Goal: Transaction & Acquisition: Purchase product/service

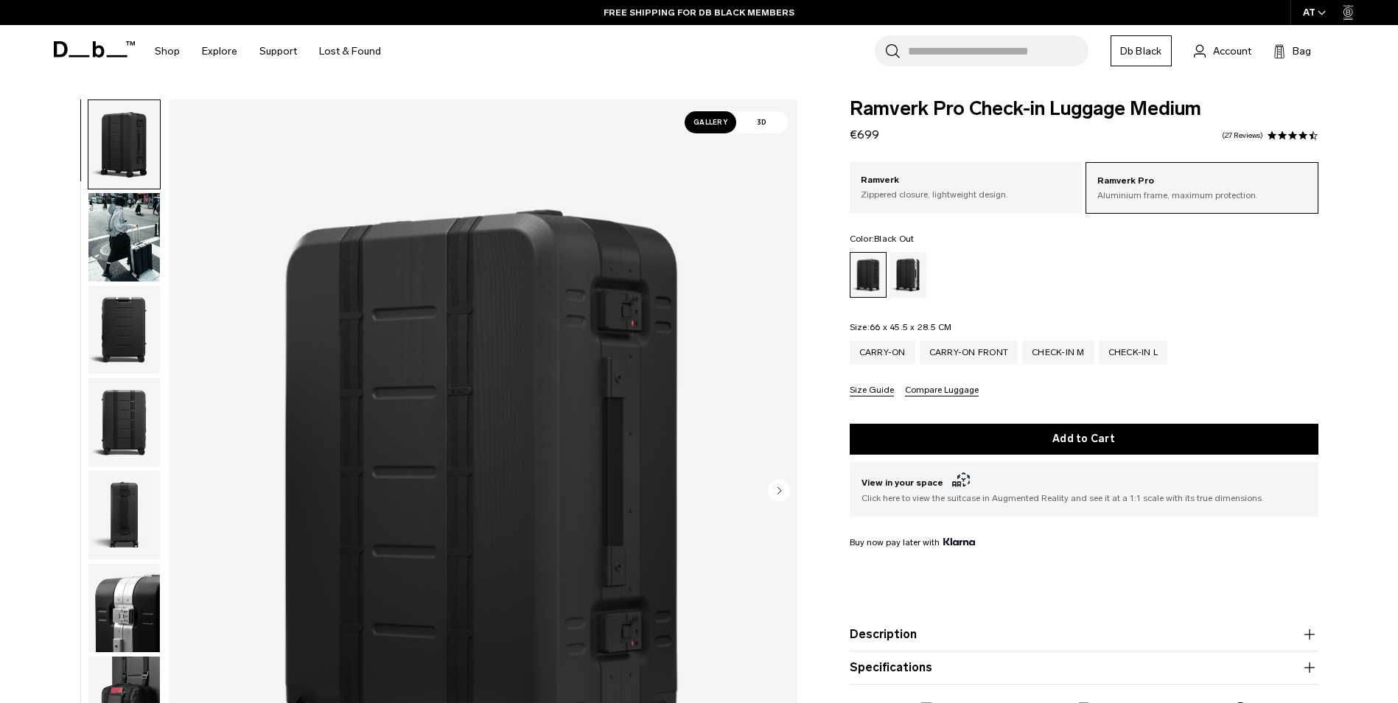
click at [766, 116] on span "3D" at bounding box center [762, 122] width 52 height 22
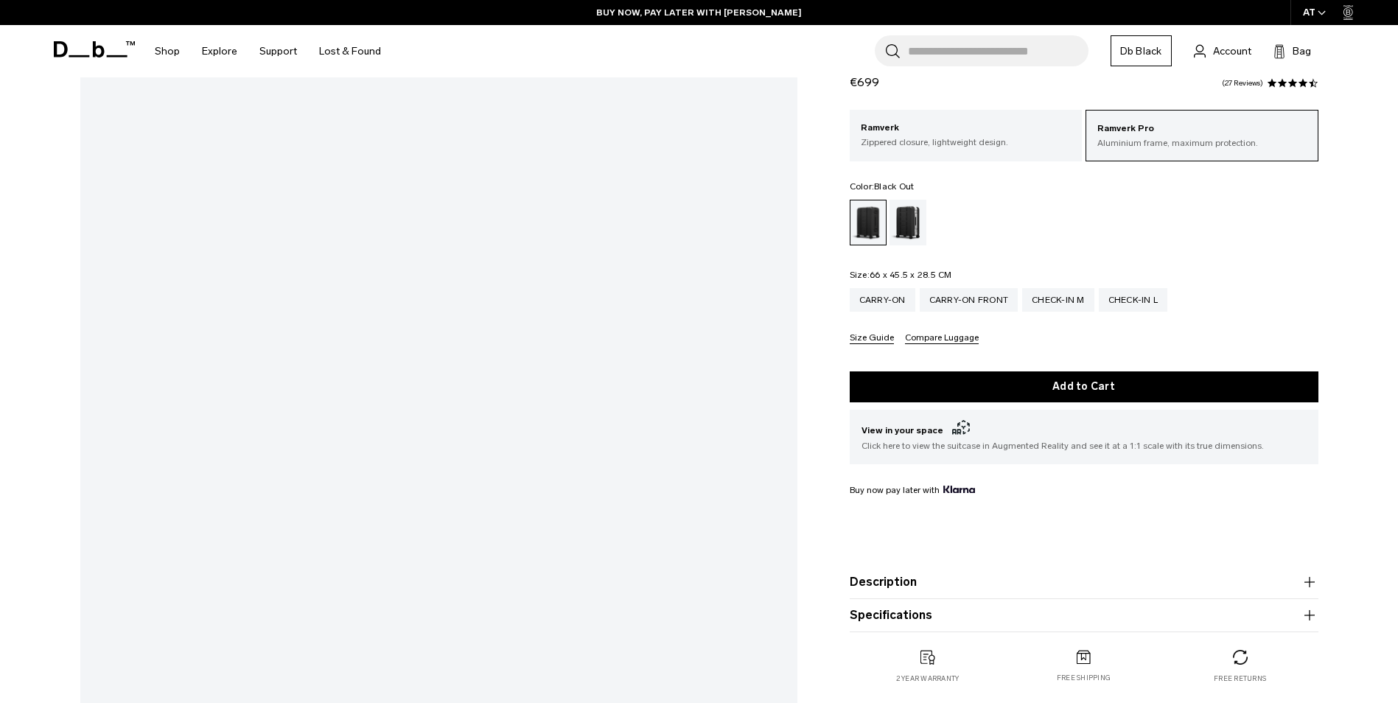
scroll to position [295, 0]
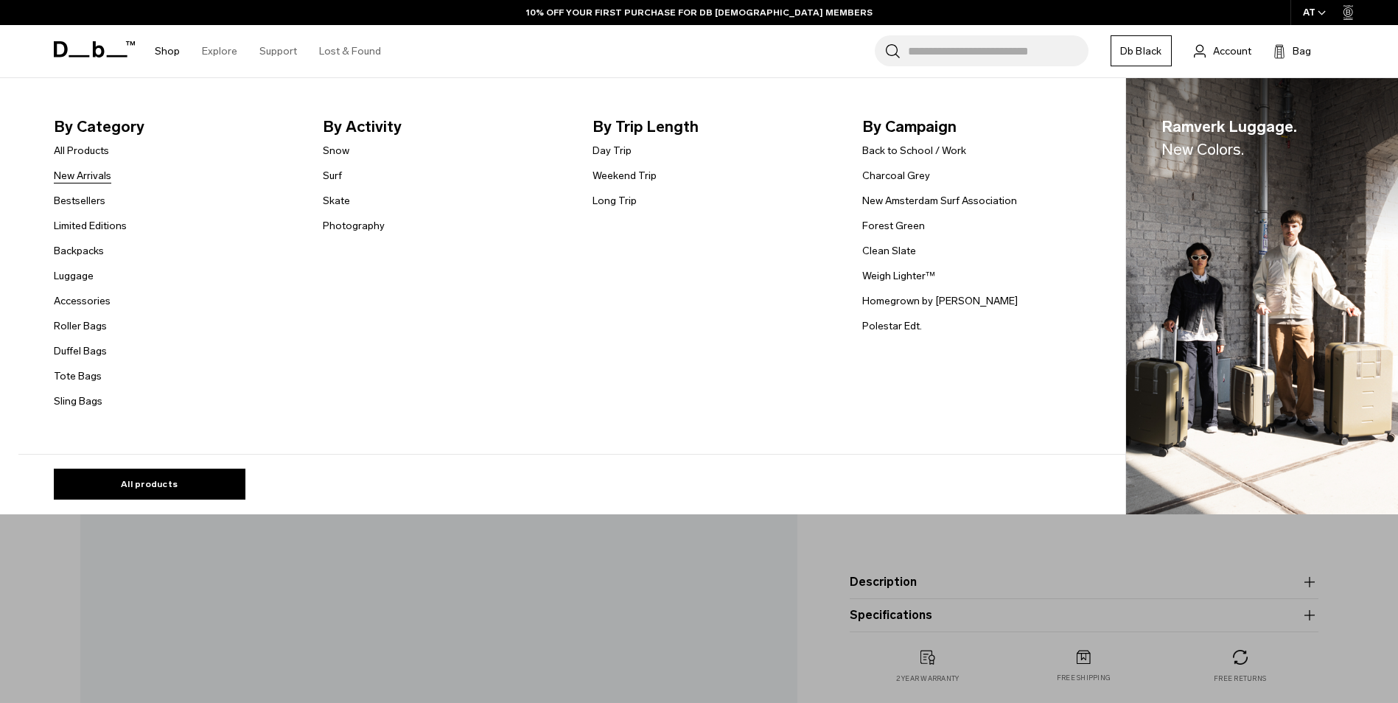
click at [100, 176] on link "New Arrivals" at bounding box center [82, 175] width 57 height 15
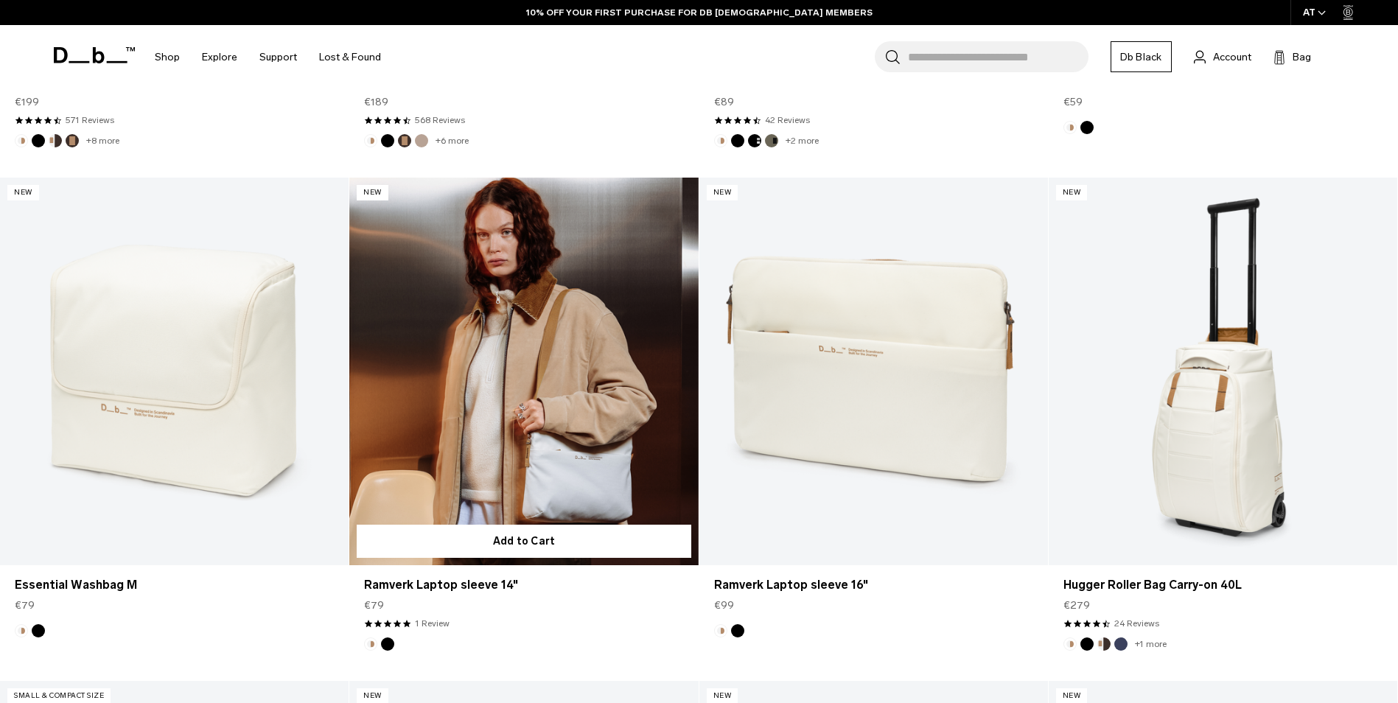
scroll to position [2432, 0]
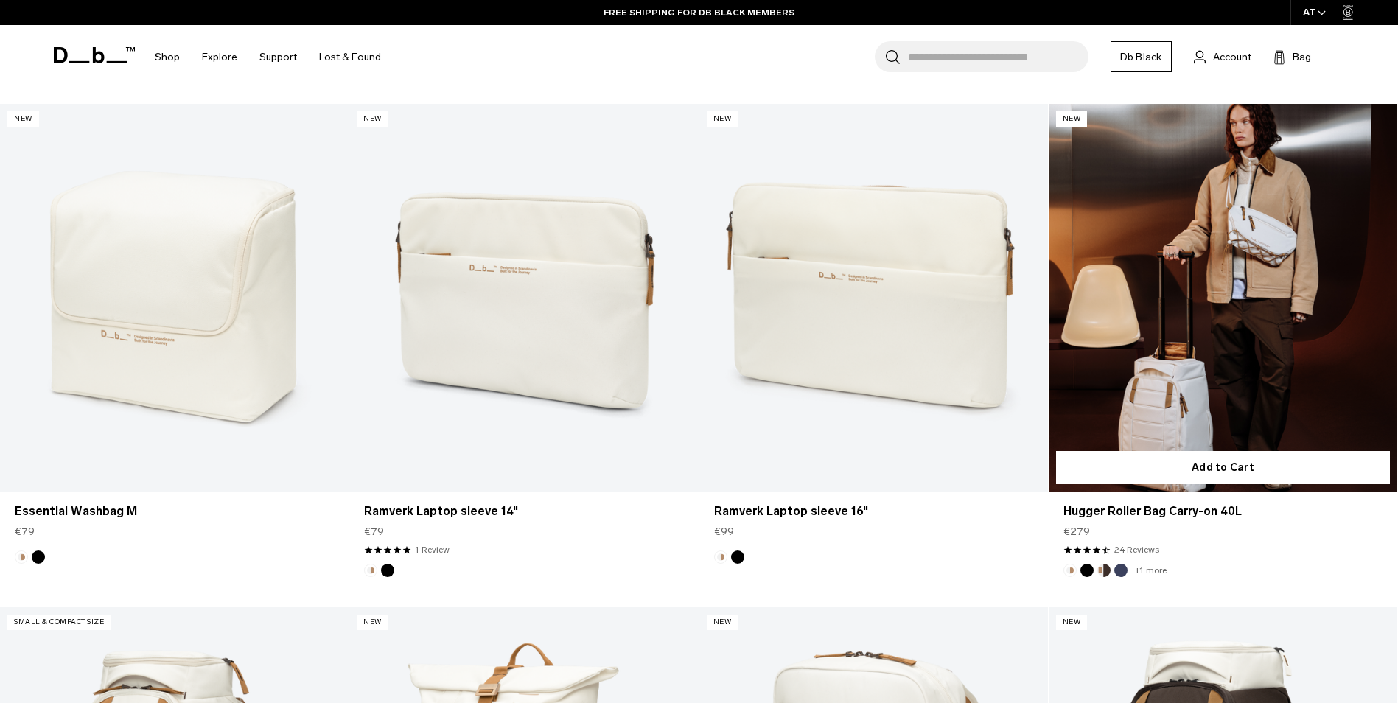
click at [1118, 569] on button "Blue Hour" at bounding box center [1120, 570] width 13 height 13
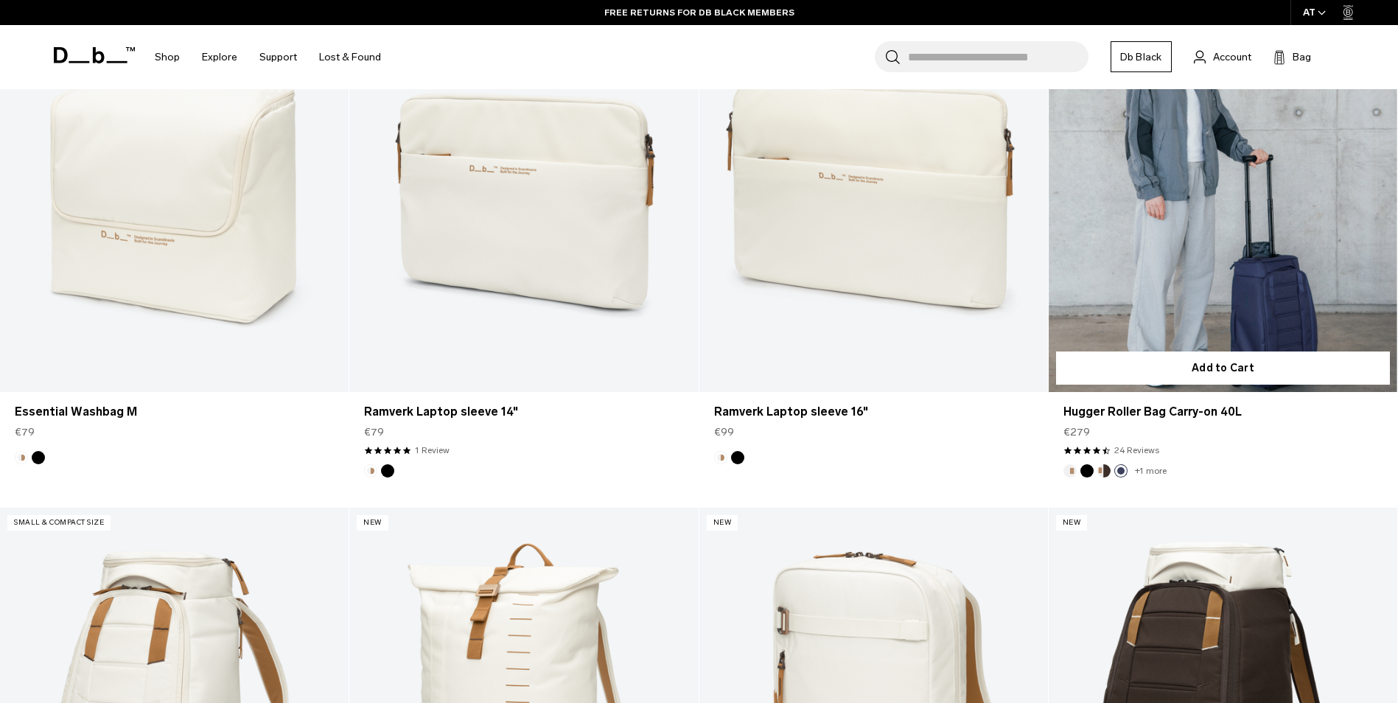
scroll to position [2505, 0]
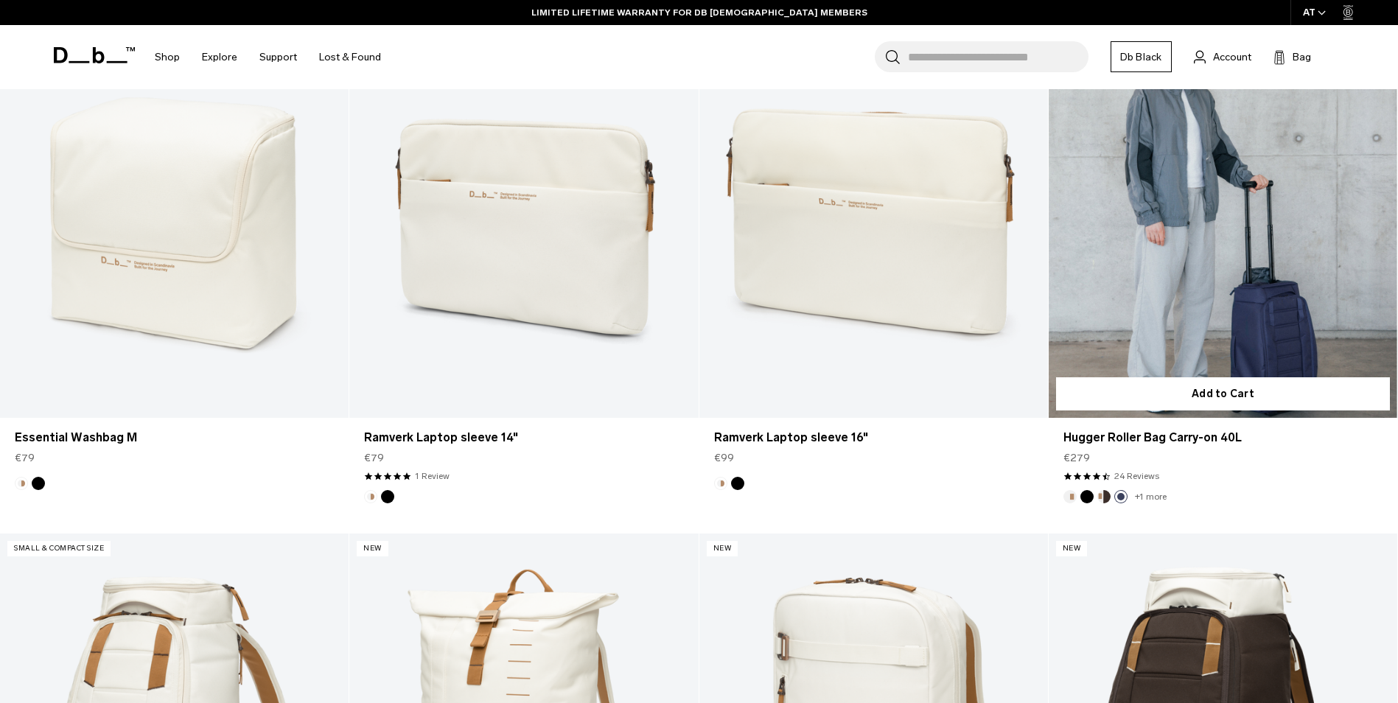
click at [1103, 501] on button "Cappuccino" at bounding box center [1103, 496] width 13 height 13
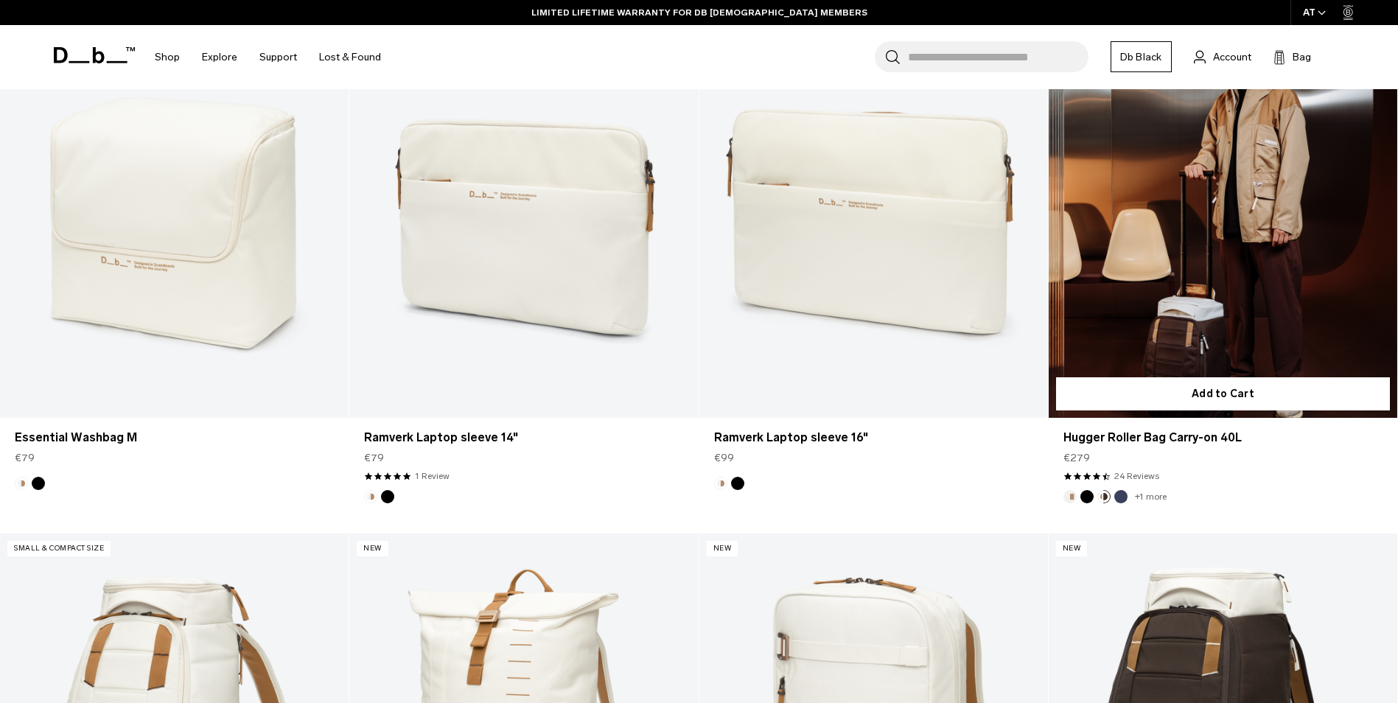
click at [1147, 494] on link "+1 more" at bounding box center [1151, 496] width 32 height 10
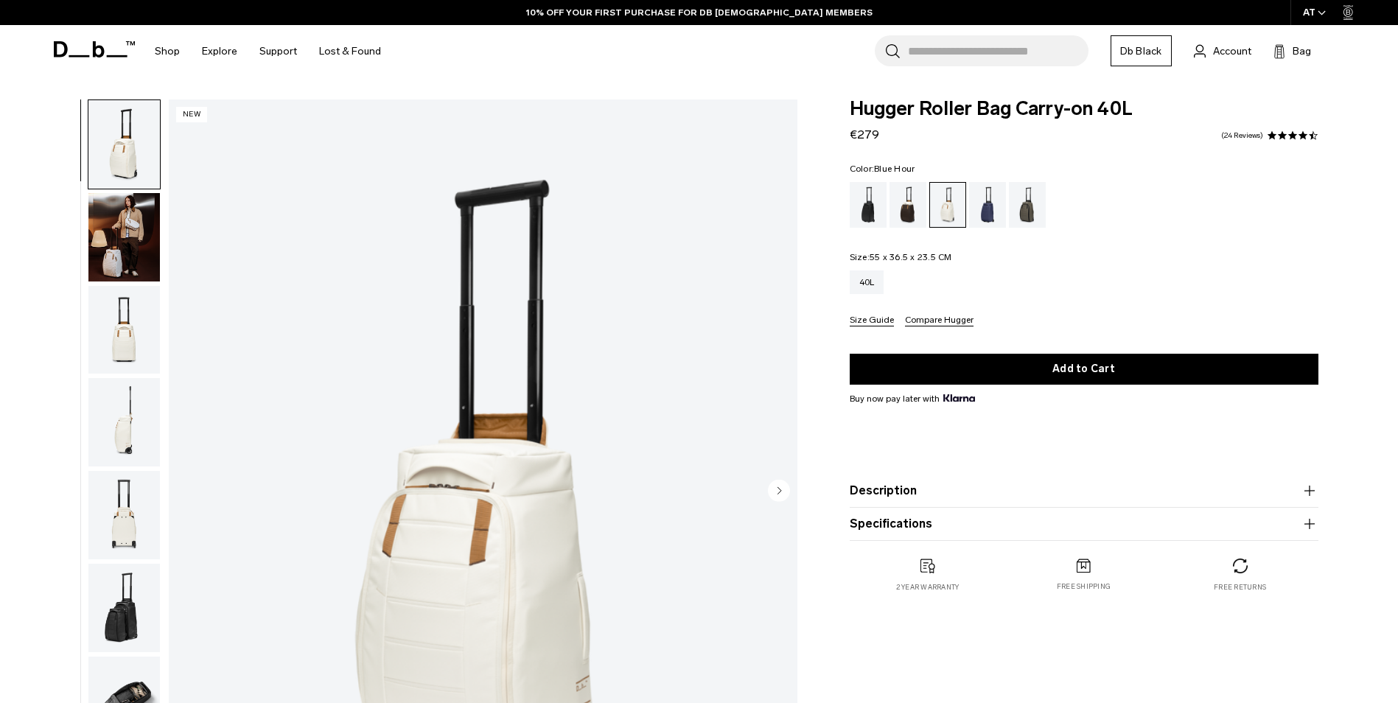
click at [992, 214] on div "Blue Hour" at bounding box center [988, 205] width 38 height 46
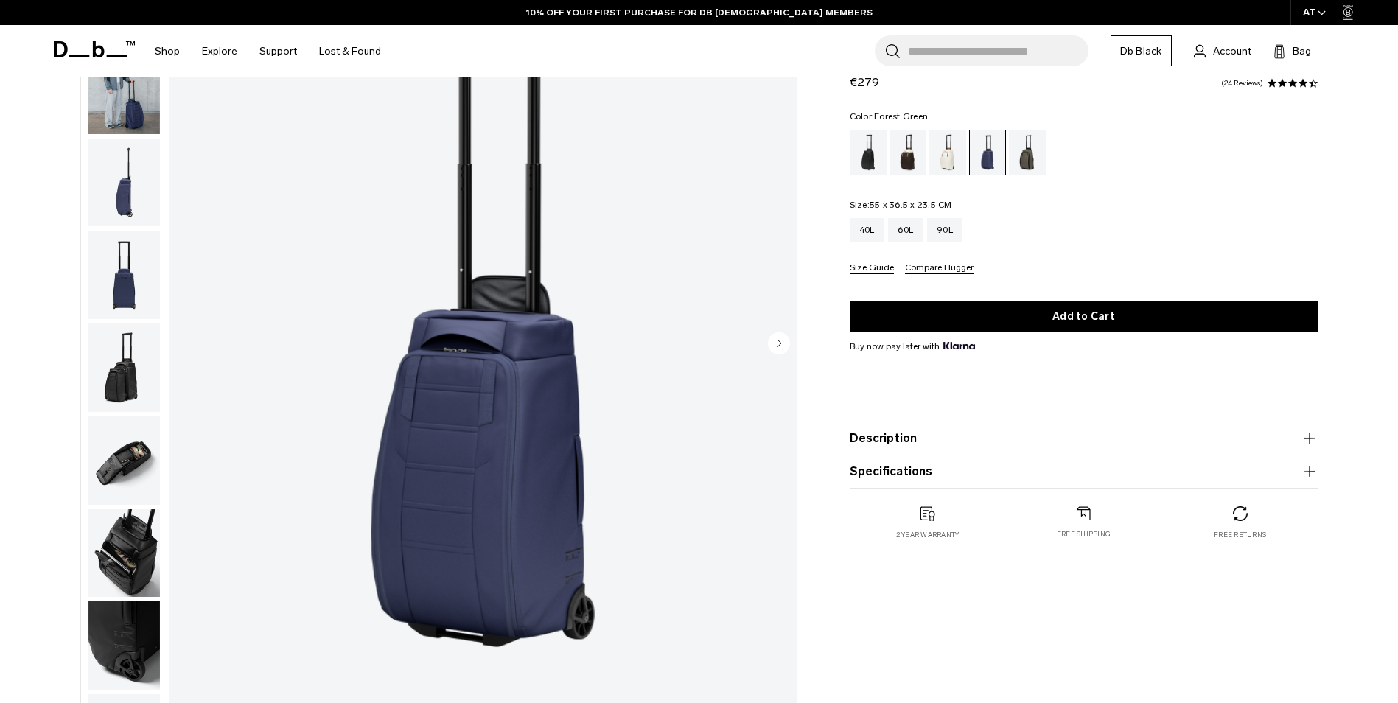
click at [1032, 155] on div "Forest Green" at bounding box center [1028, 153] width 38 height 46
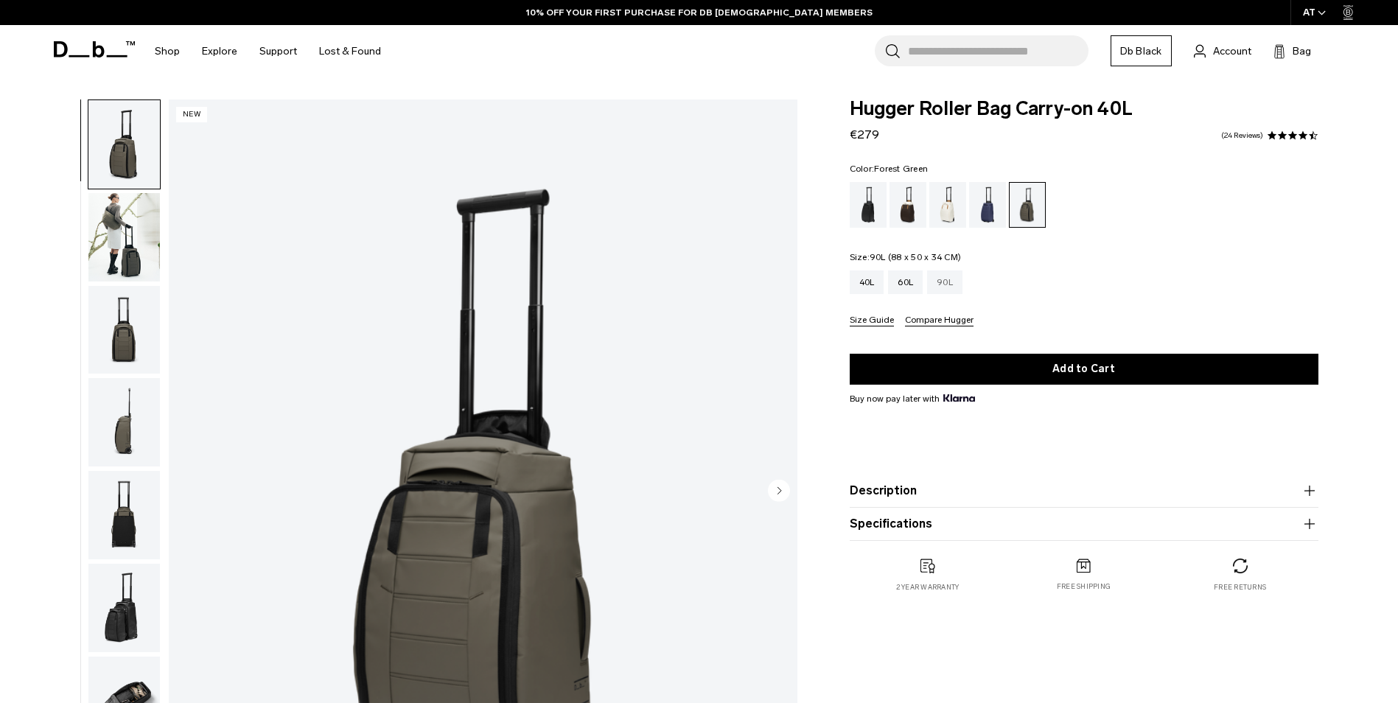
click at [941, 287] on div "90L" at bounding box center [944, 282] width 35 height 24
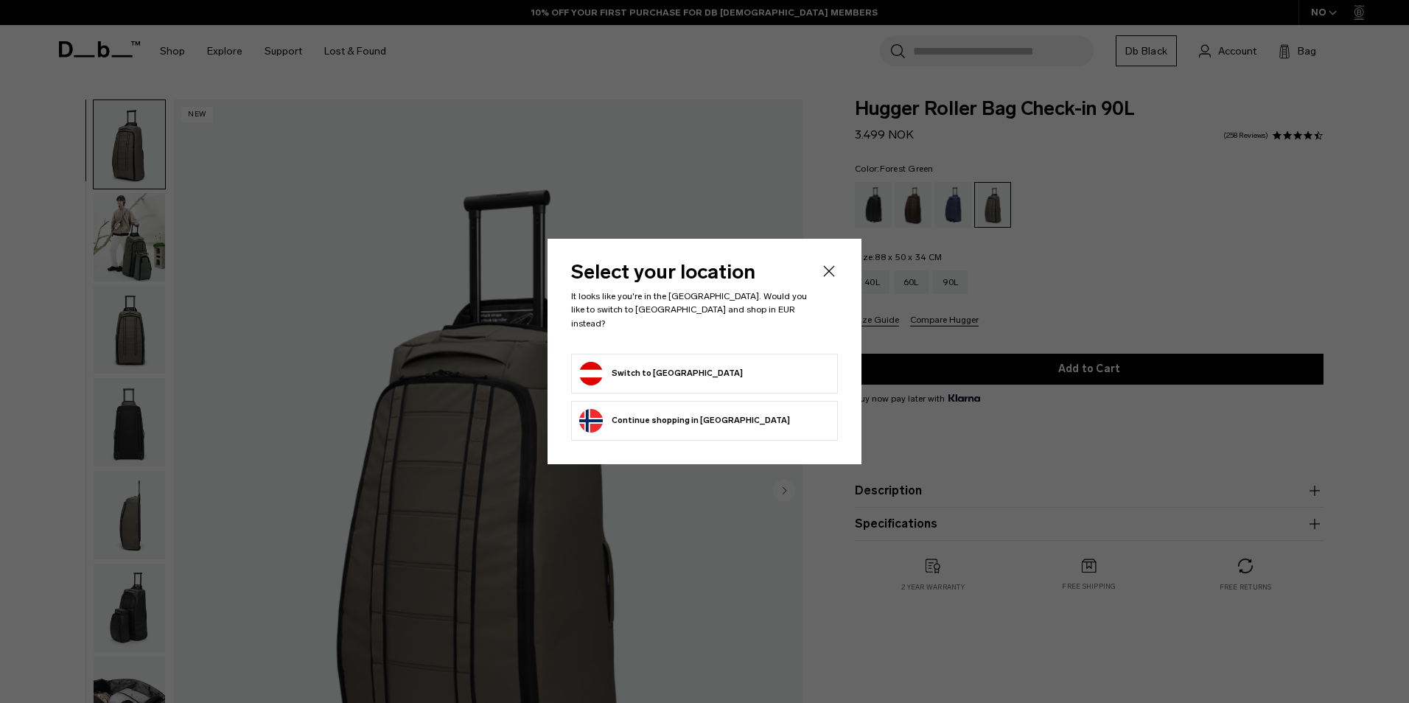
click at [774, 377] on form "Switch to Austria" at bounding box center [704, 374] width 251 height 24
click at [619, 369] on button "Switch to Austria" at bounding box center [661, 374] width 164 height 24
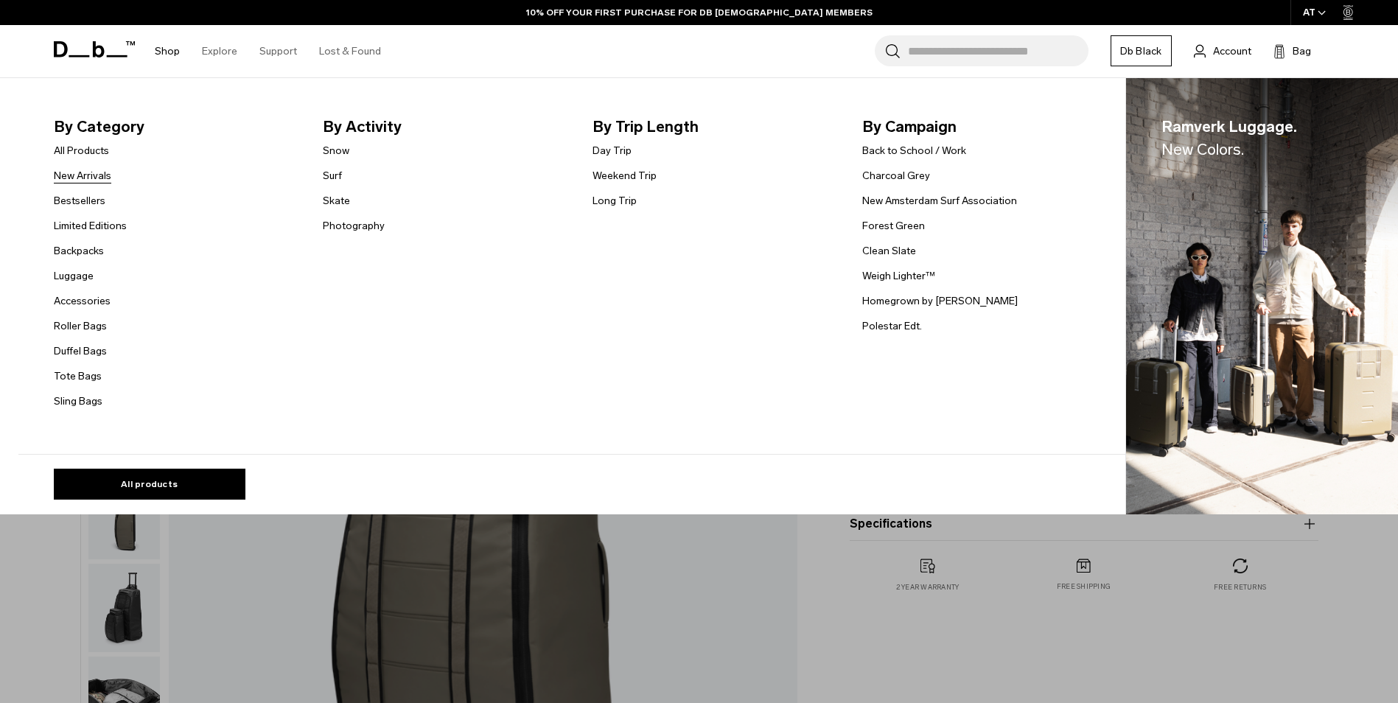
click at [99, 179] on link "New Arrivals" at bounding box center [82, 175] width 57 height 15
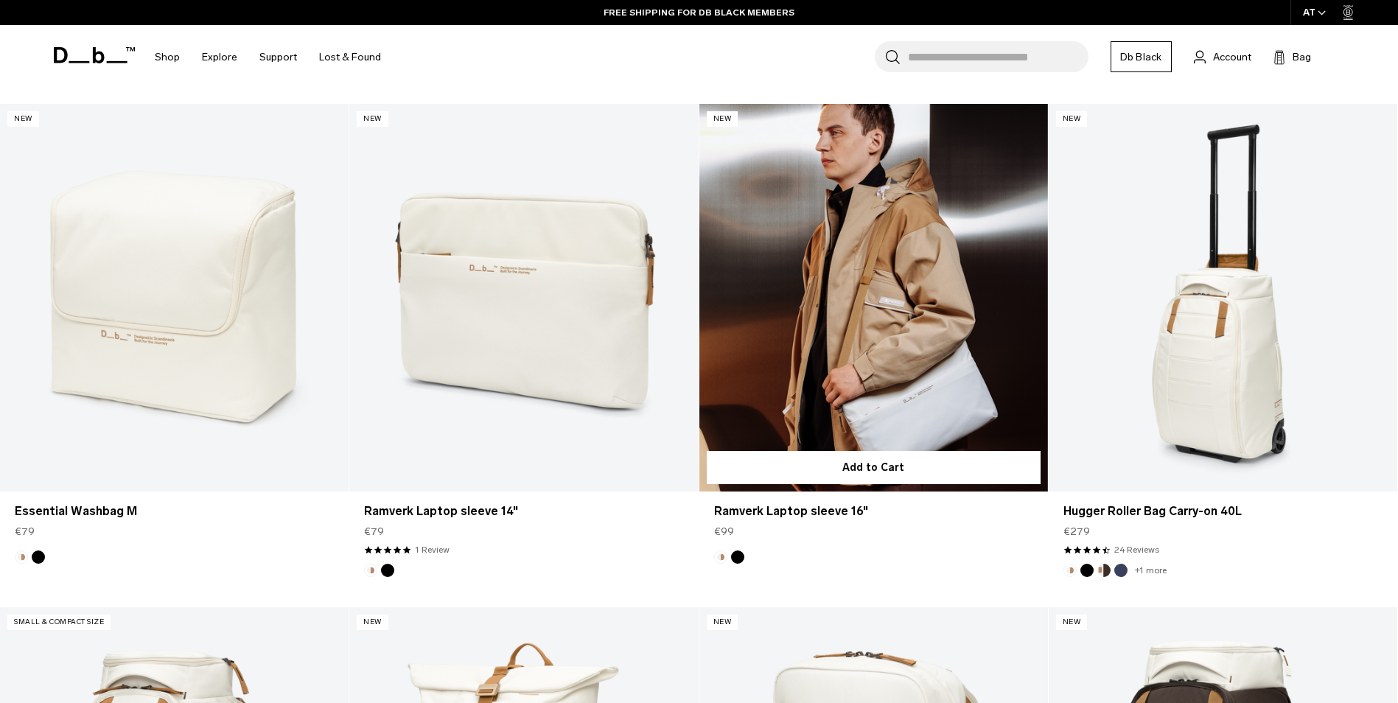
click at [845, 329] on link "Ramverk Laptop sleeve 16" at bounding box center [873, 298] width 349 height 388
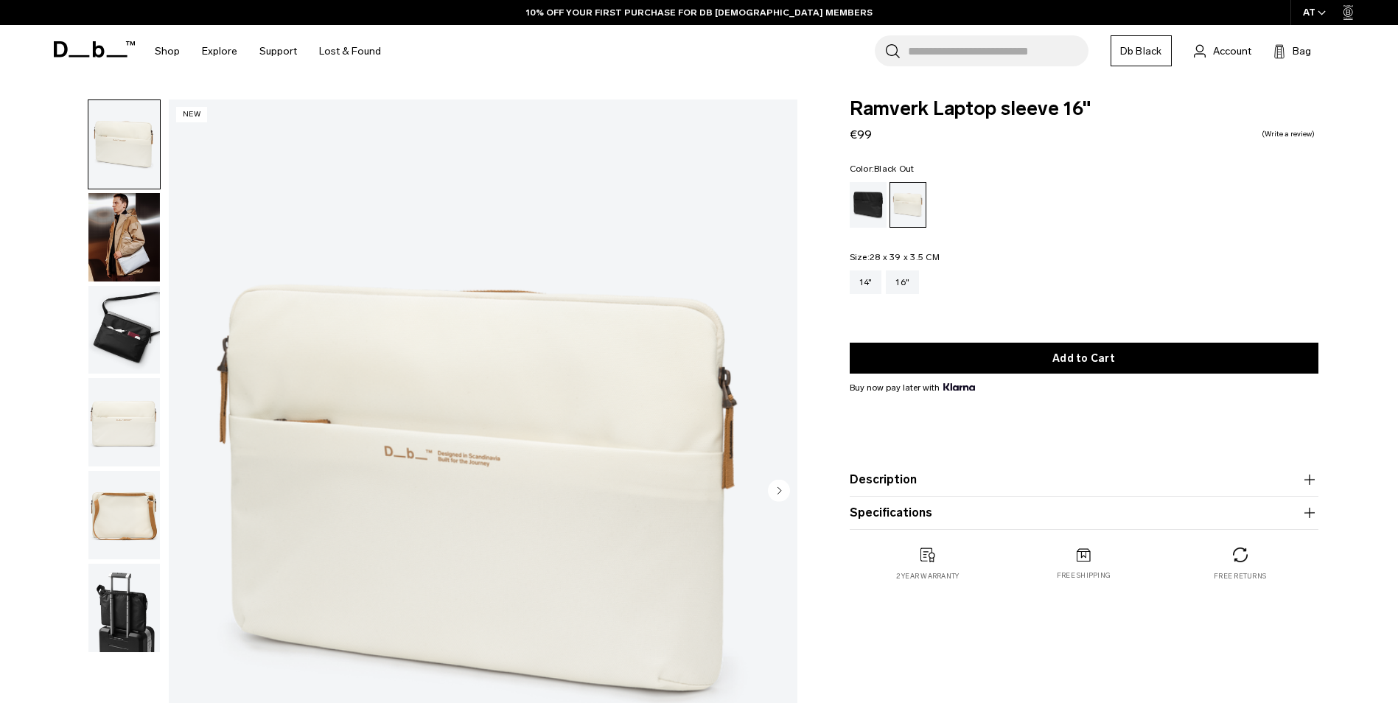
click at [869, 202] on div "Black Out" at bounding box center [869, 205] width 38 height 46
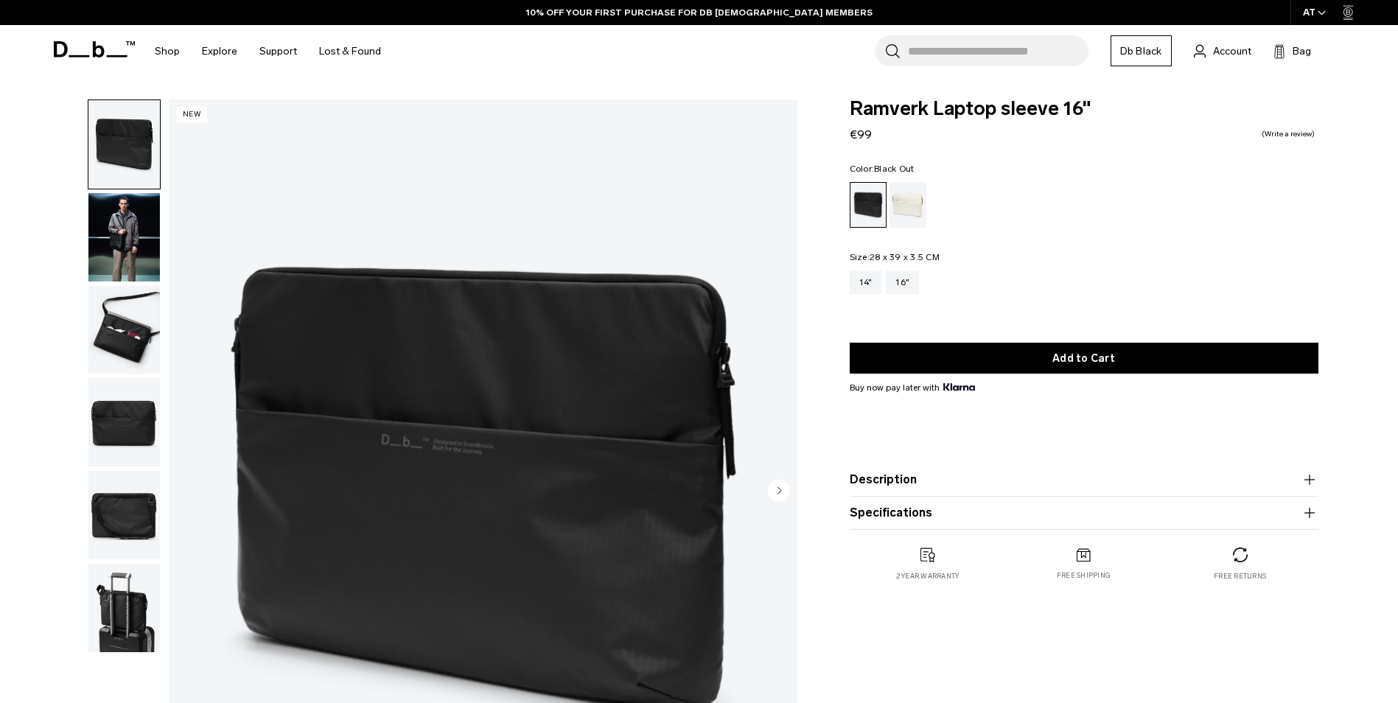
click at [139, 340] on img "button" at bounding box center [123, 330] width 71 height 88
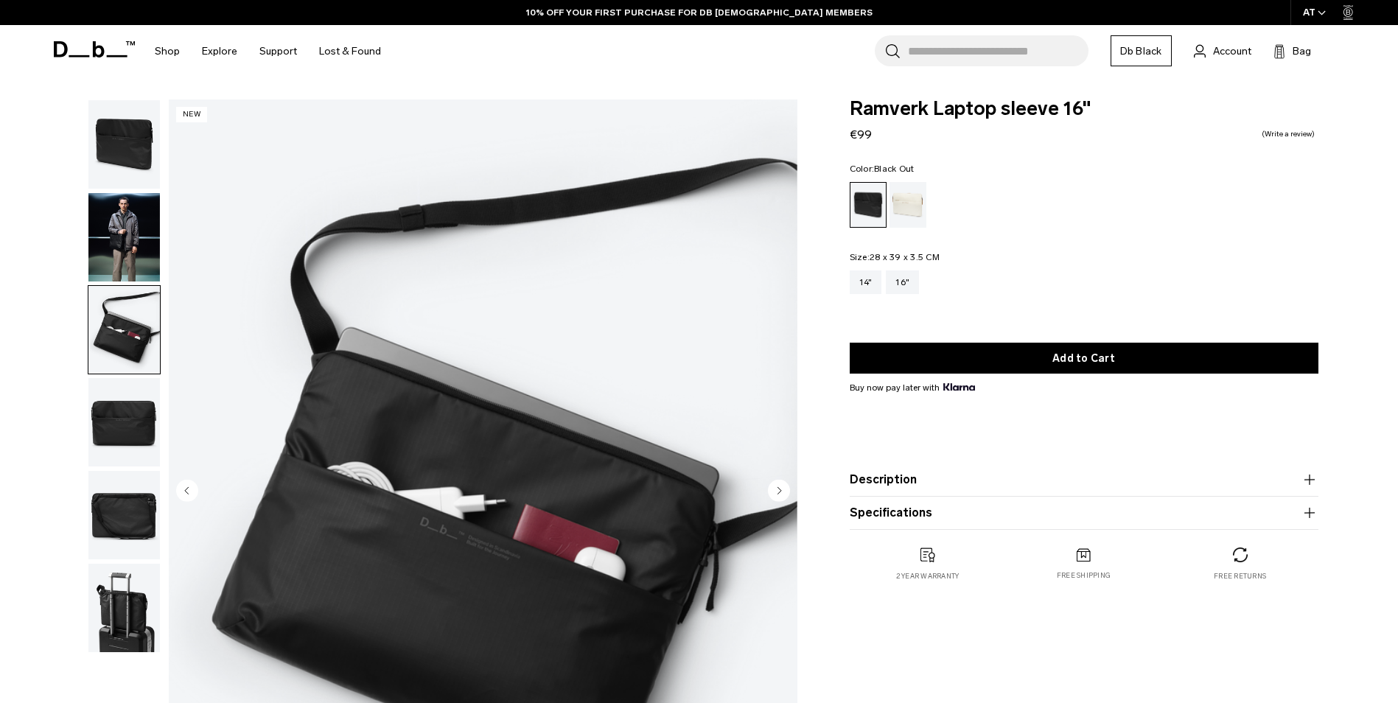
click at [122, 440] on img "button" at bounding box center [123, 422] width 71 height 88
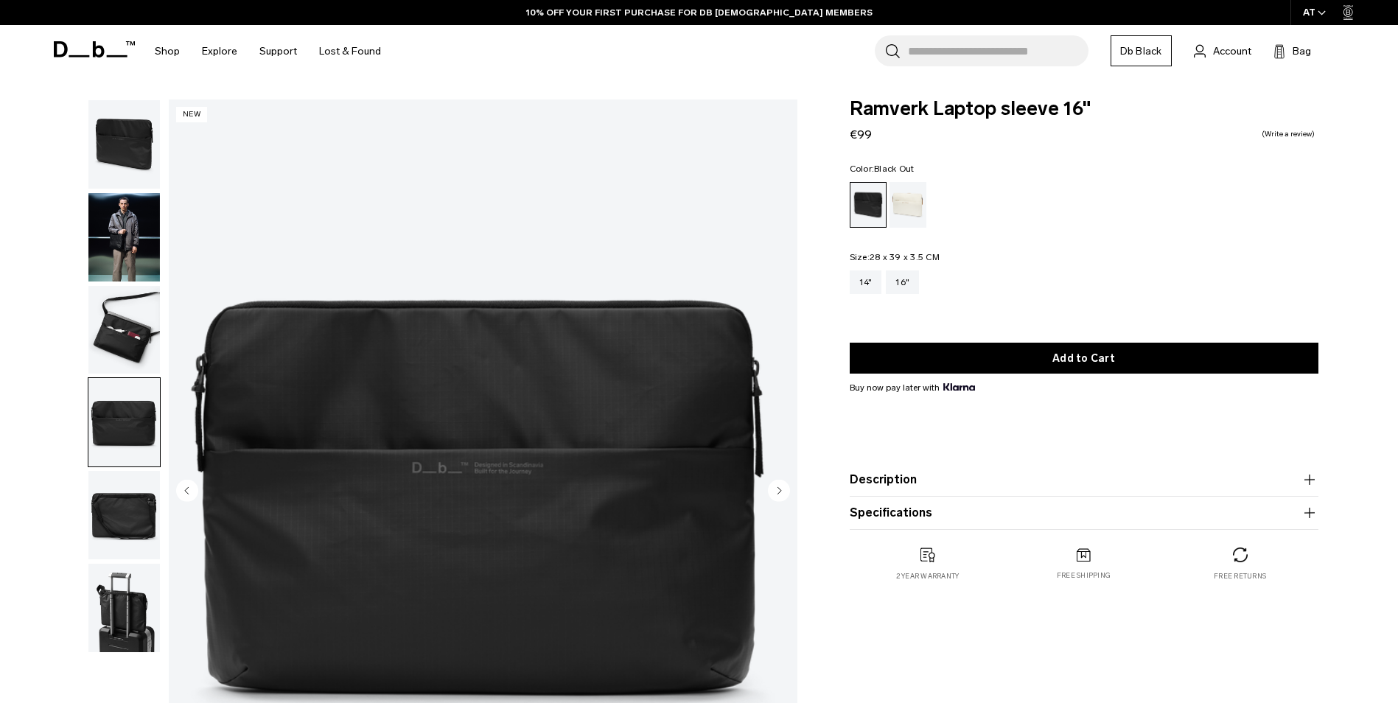
click at [130, 513] on img "button" at bounding box center [123, 515] width 71 height 88
